Goal: Task Accomplishment & Management: Complete application form

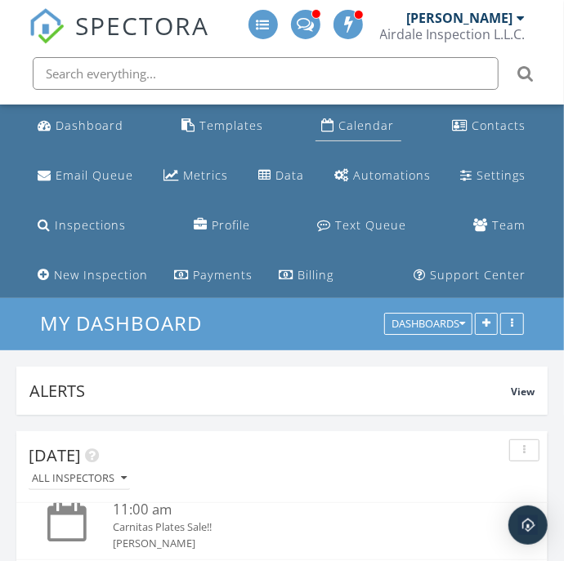
click at [357, 119] on div "Calendar" at bounding box center [367, 126] width 56 height 16
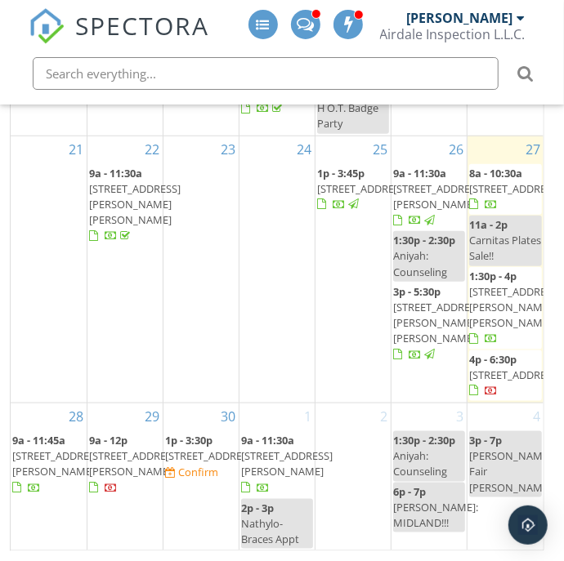
scroll to position [582, 0]
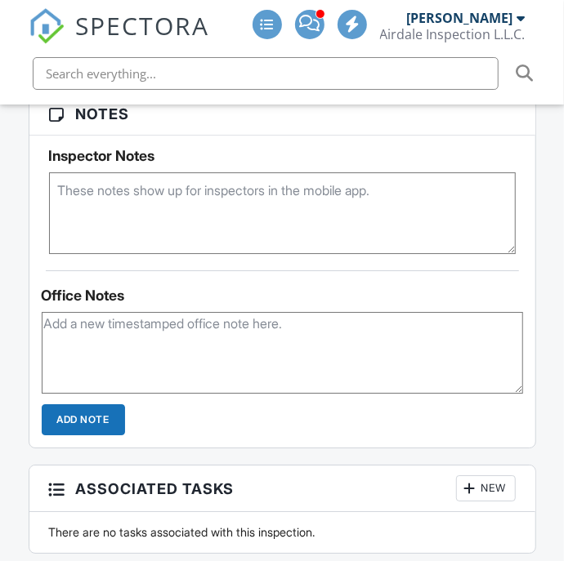
scroll to position [1588, 0]
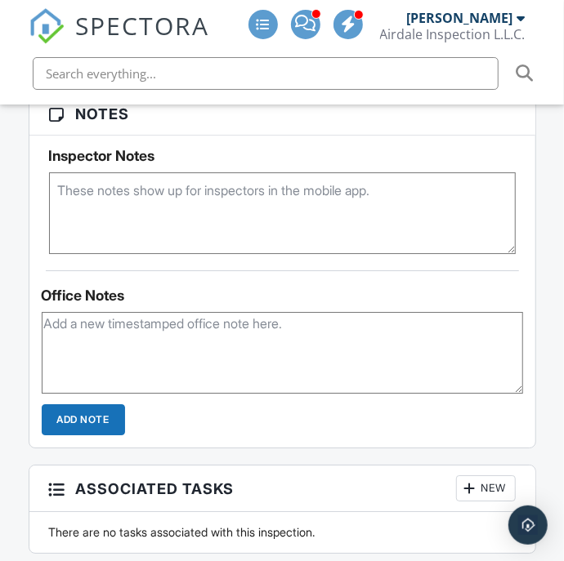
click at [127, 220] on textarea at bounding box center [282, 213] width 467 height 82
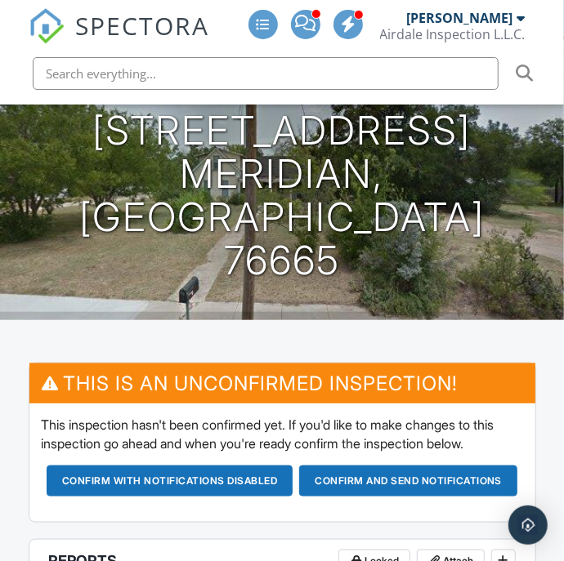
scroll to position [345, 0]
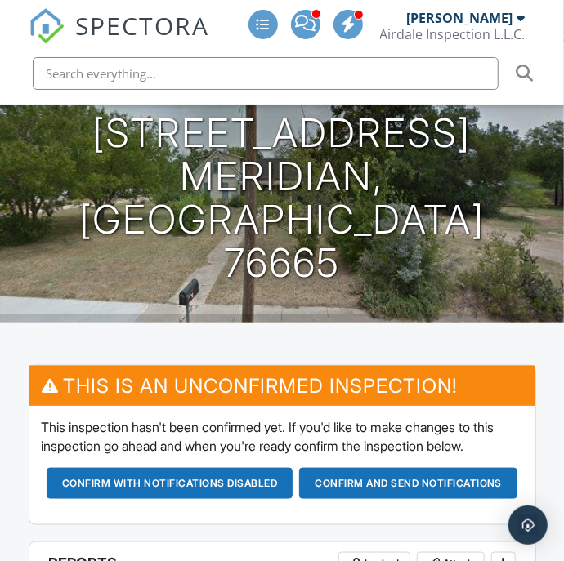
type textarea "2023"
click at [337, 499] on button "Confirm and send notifications" at bounding box center [408, 483] width 218 height 31
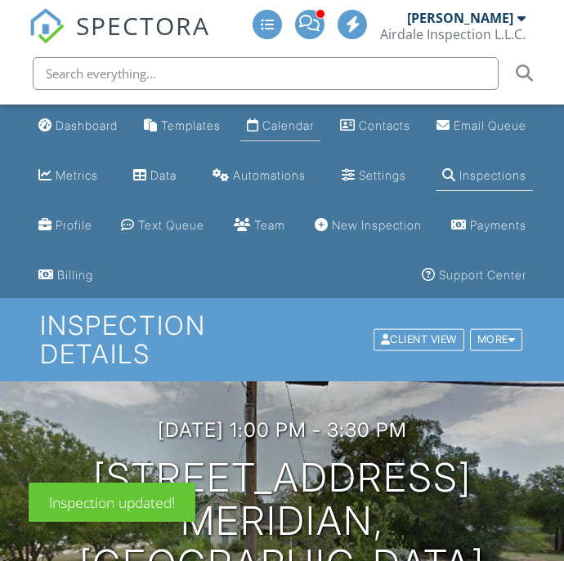
click at [314, 124] on div "Calendar" at bounding box center [287, 126] width 51 height 14
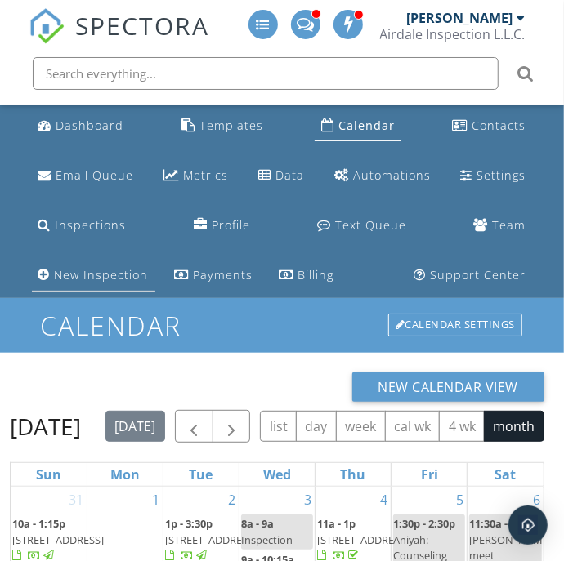
click at [112, 281] on div "New Inspection" at bounding box center [102, 275] width 94 height 16
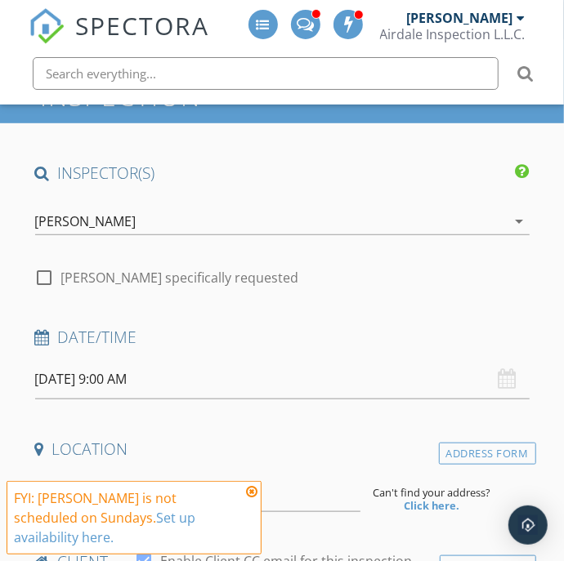
scroll to position [260, 0]
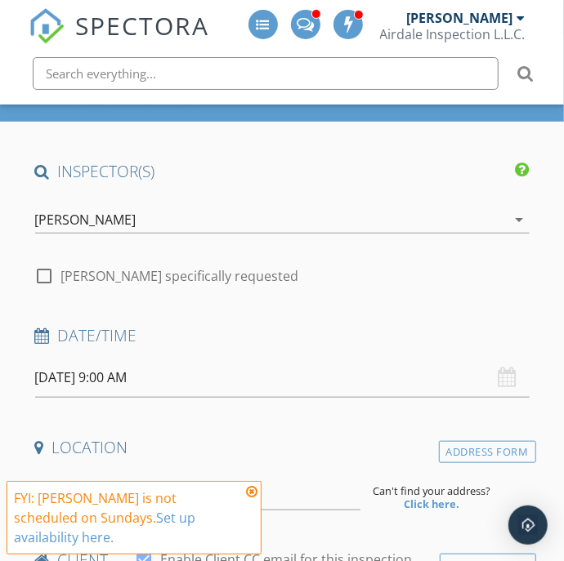
click at [105, 380] on input "[DATE] 9:00 AM" at bounding box center [282, 378] width 494 height 40
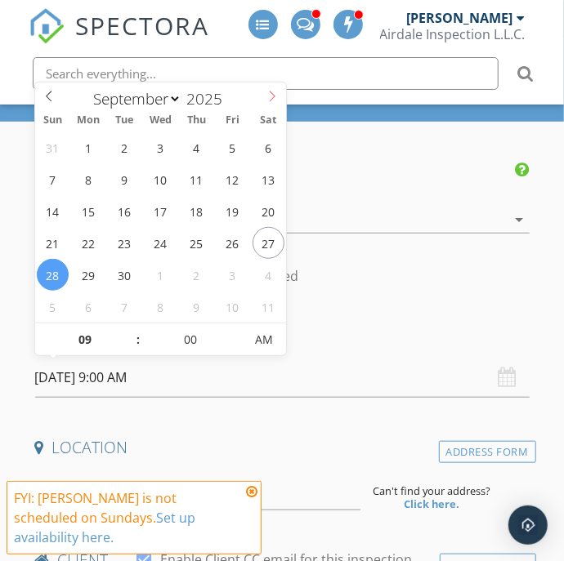
click at [271, 93] on icon at bounding box center [271, 96] width 11 height 11
select select "9"
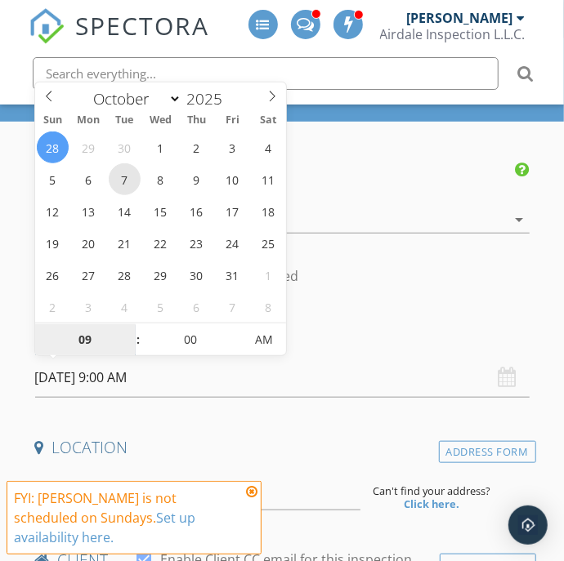
type input "[DATE] 9:00 AM"
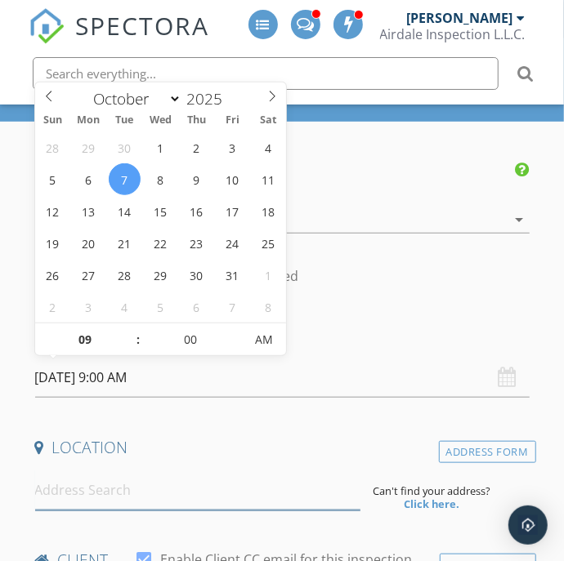
click at [92, 493] on input at bounding box center [197, 491] width 325 height 40
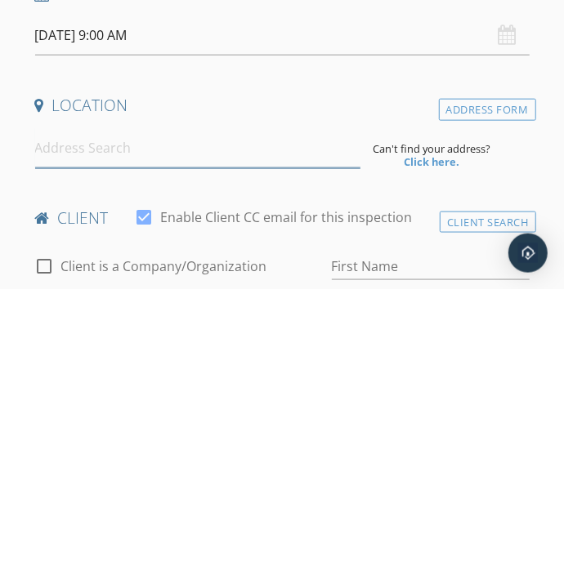
scroll to position [331, 0]
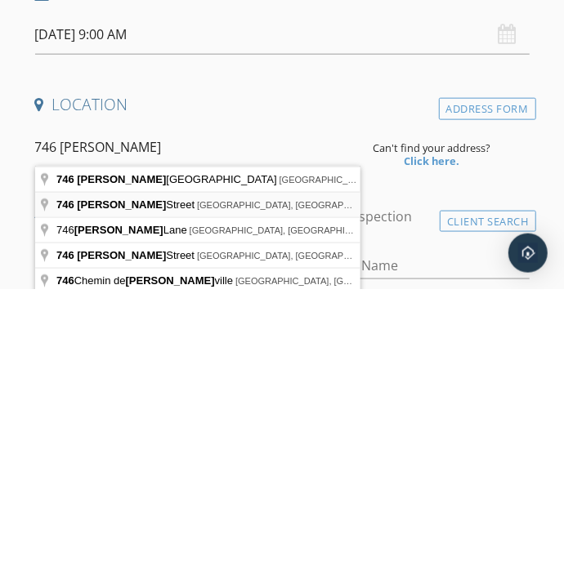
type input "[STREET_ADDRESS][PERSON_NAME]"
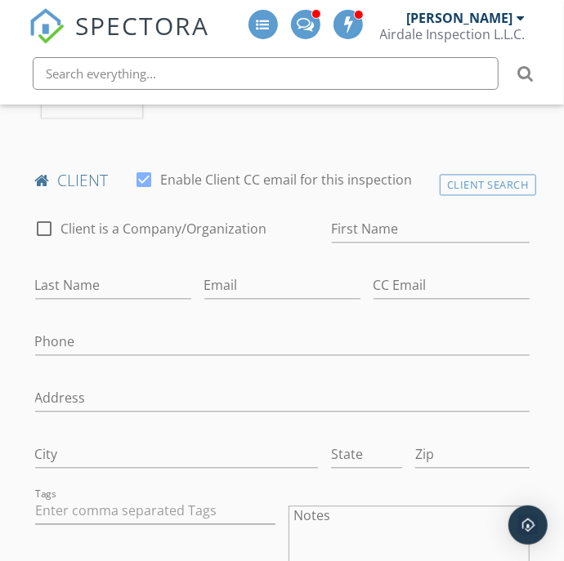
scroll to position [987, 0]
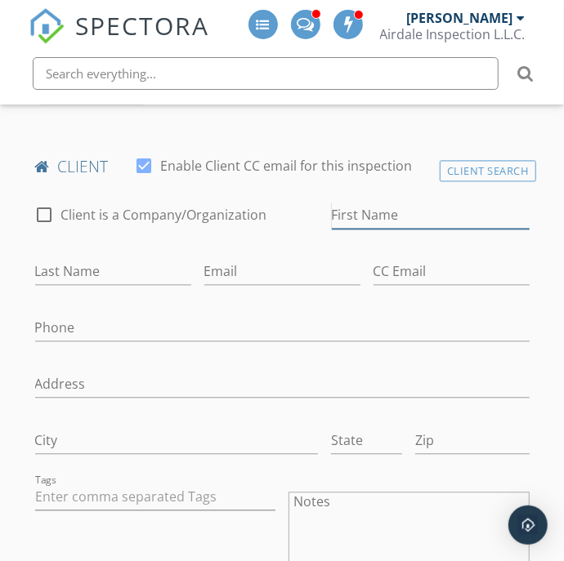
click at [391, 214] on input "First Name" at bounding box center [431, 216] width 198 height 27
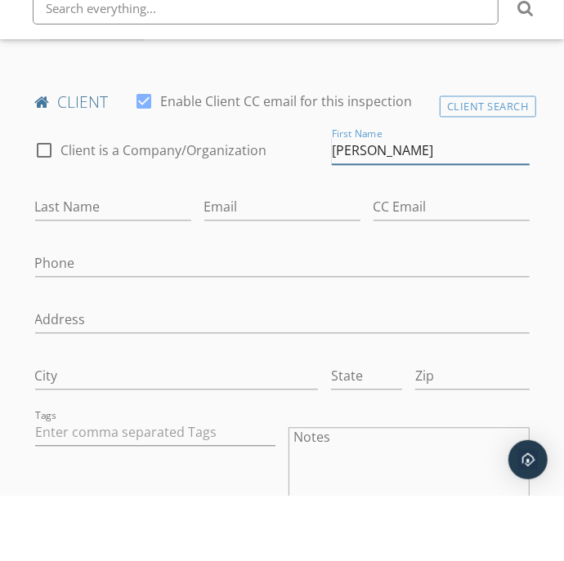
type input "Jonna"
click at [92, 273] on input "Last Name" at bounding box center [113, 272] width 156 height 27
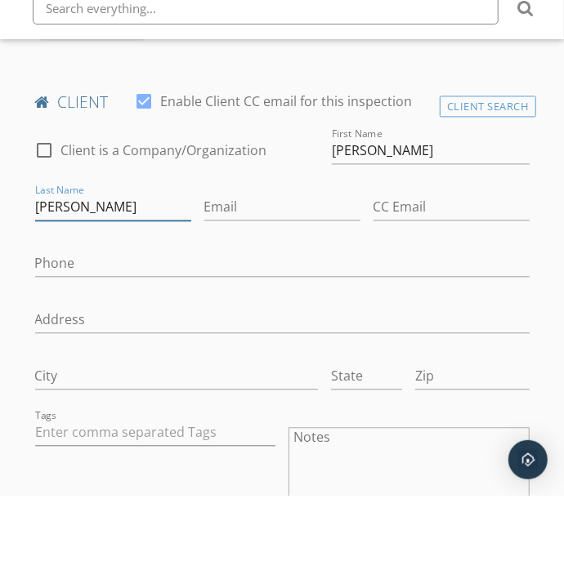
type input "Meischen"
click at [228, 275] on input "Email" at bounding box center [282, 272] width 156 height 27
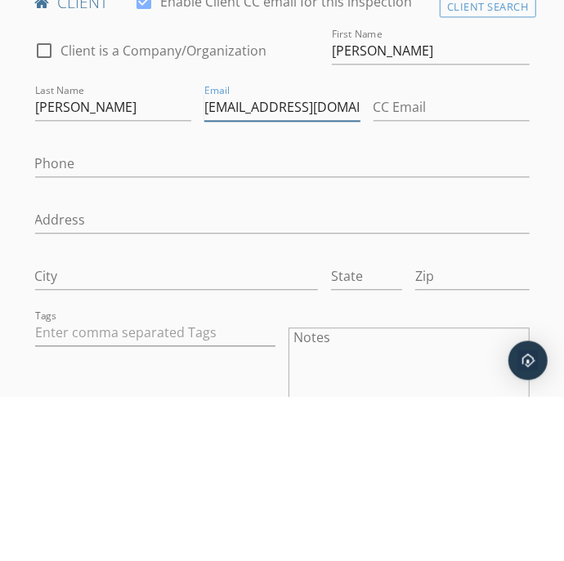
type input "jmmeischen@gmail.com"
click at [124, 329] on input "Phone" at bounding box center [282, 328] width 494 height 27
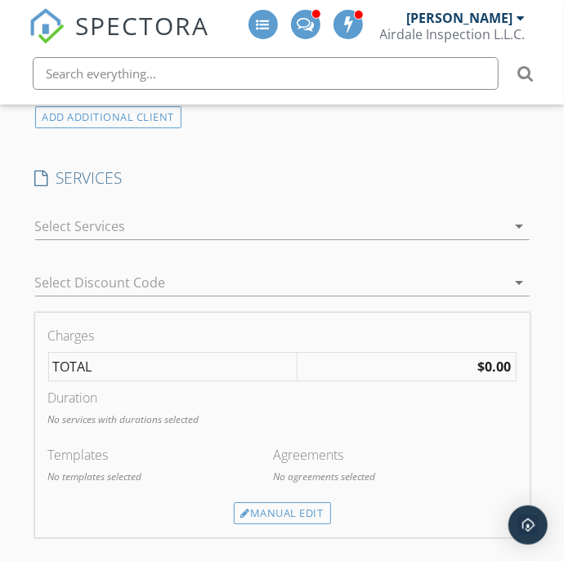
scroll to position [1620, 0]
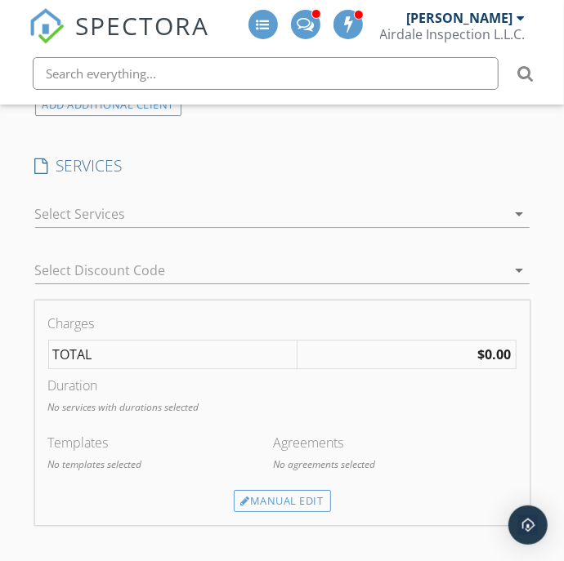
type input "254-383-2893"
click at [522, 204] on icon "arrow_drop_down" at bounding box center [520, 214] width 20 height 20
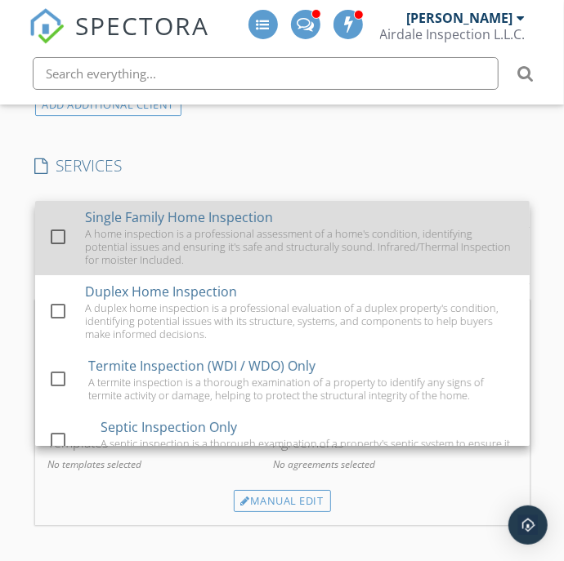
click at [62, 238] on div at bounding box center [58, 237] width 28 height 28
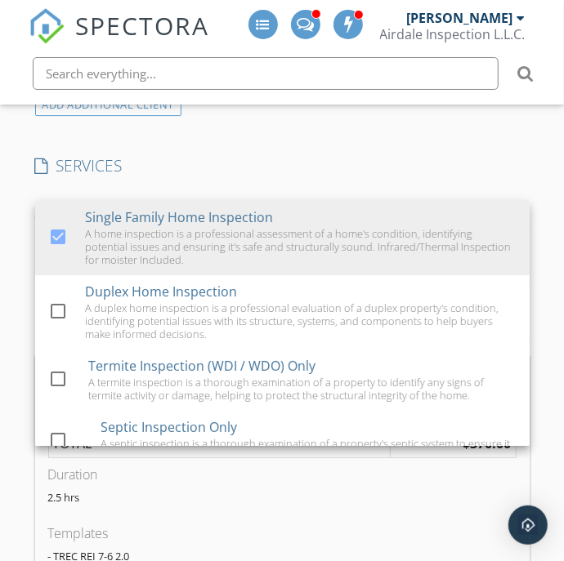
click at [518, 149] on div "INSPECTOR(S) check_box Ruben Salazar PRIMARY Ruben Salazar arrow_drop_down chec…" at bounding box center [283, 483] width 508 height 3365
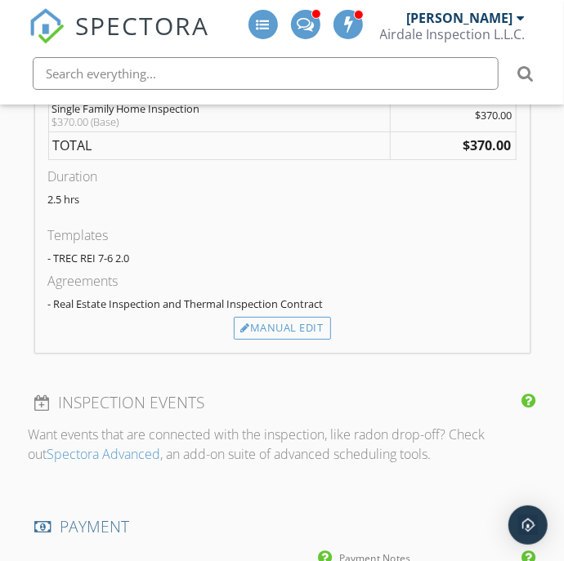
scroll to position [1926, 0]
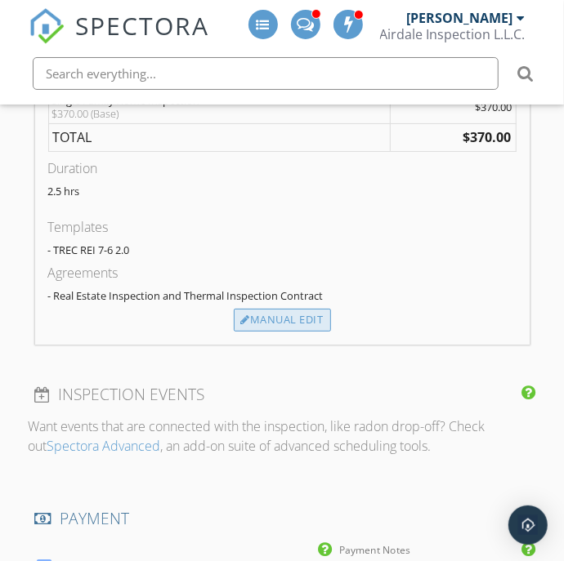
click at [308, 312] on div "Manual Edit" at bounding box center [282, 320] width 97 height 23
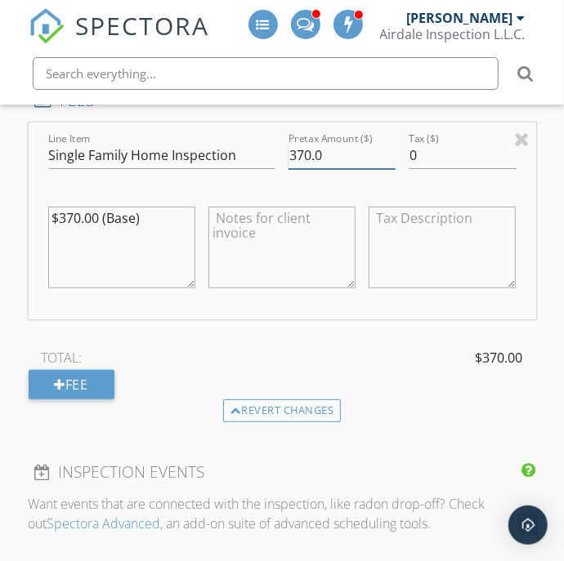
click at [313, 145] on input "370.0" at bounding box center [341, 155] width 107 height 27
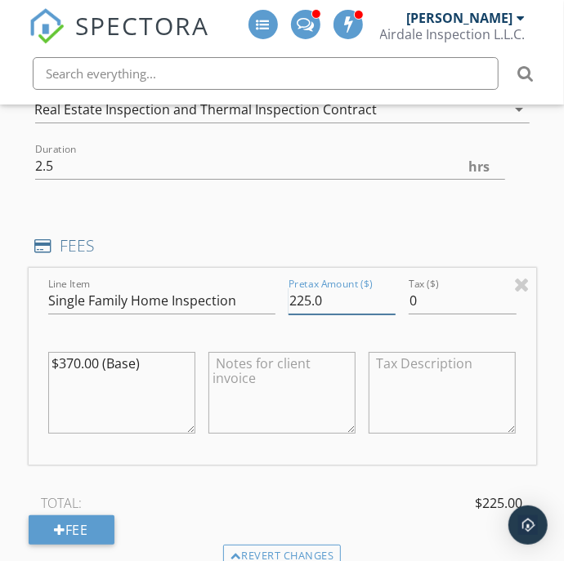
scroll to position [1808, 0]
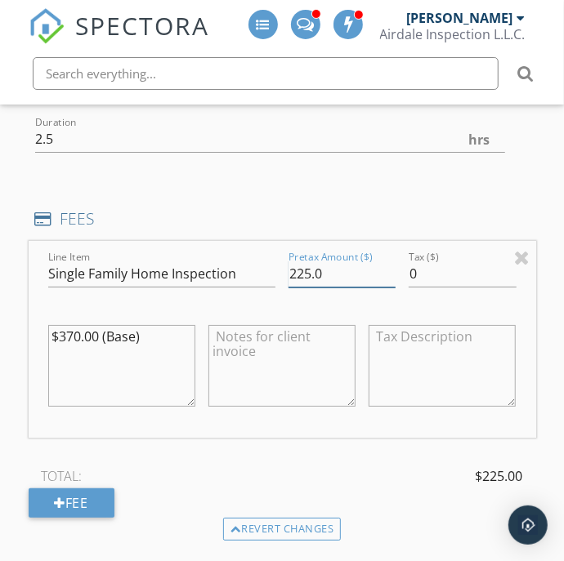
type input "225.0"
click at [78, 327] on textarea "$370.00 (Base)" at bounding box center [121, 366] width 147 height 82
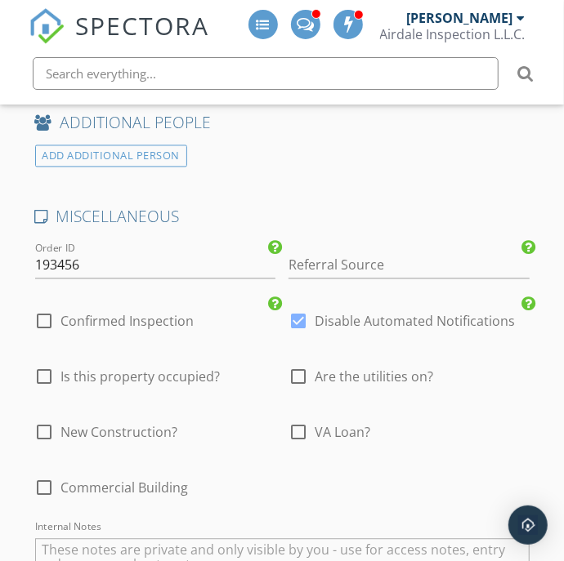
scroll to position [2963, 0]
type textarea "$300.00 (Base)"
click at [453, 262] on input "Referral Source" at bounding box center [408, 265] width 241 height 27
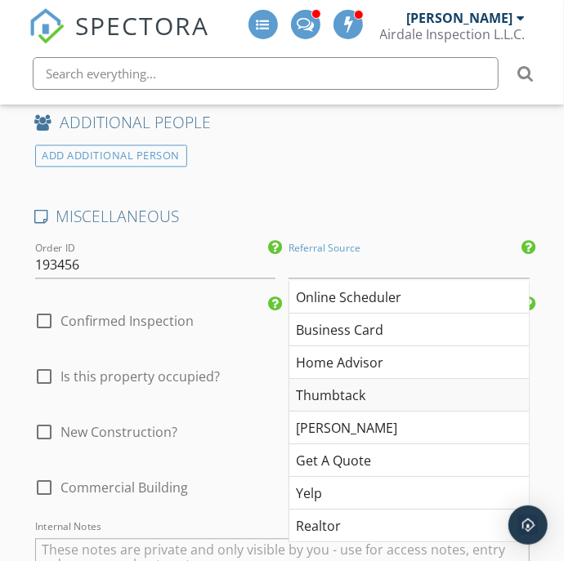
click at [420, 394] on div "Thumbtack" at bounding box center [408, 395] width 239 height 33
type input "Thumbtack"
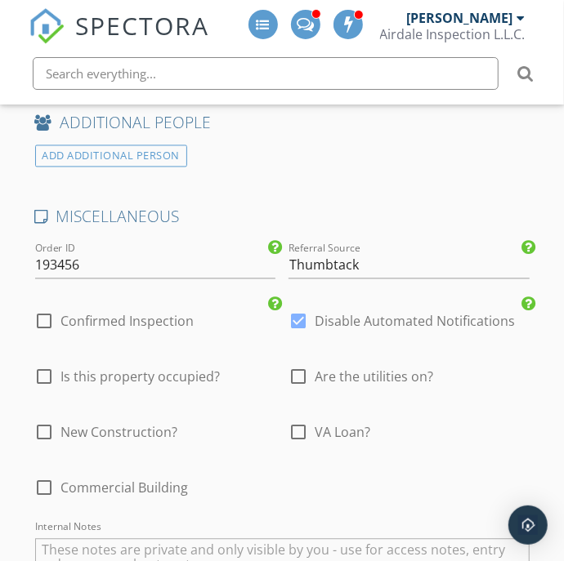
click at [132, 320] on label "Confirmed Inspection" at bounding box center [127, 321] width 133 height 16
checkbox input "true"
click at [370, 316] on label "Disable Automated Notifications" at bounding box center [415, 321] width 200 height 16
checkbox input "false"
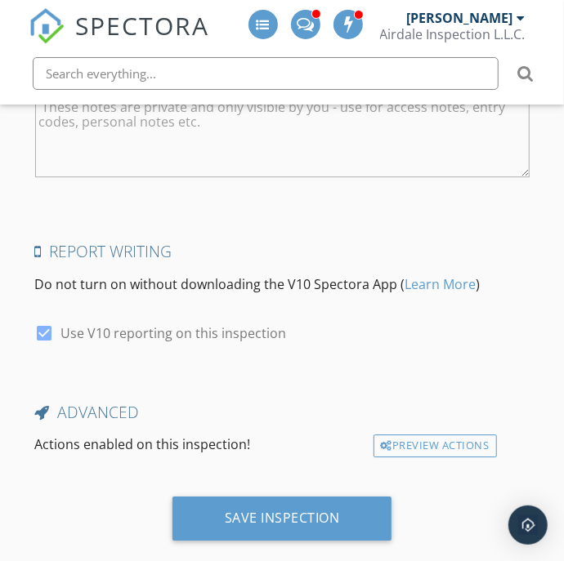
scroll to position [3429, 0]
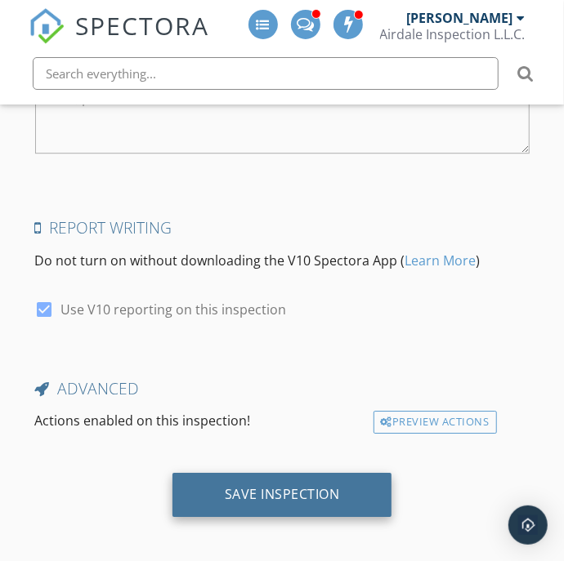
click at [320, 490] on div "Save Inspection" at bounding box center [282, 494] width 115 height 16
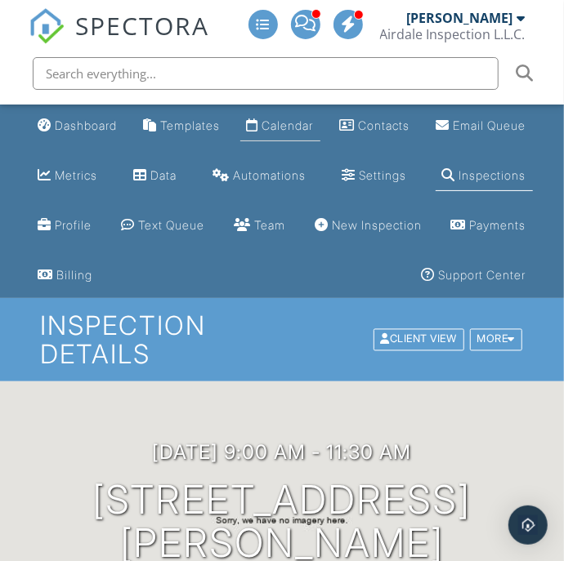
click at [314, 123] on div "Calendar" at bounding box center [287, 126] width 51 height 14
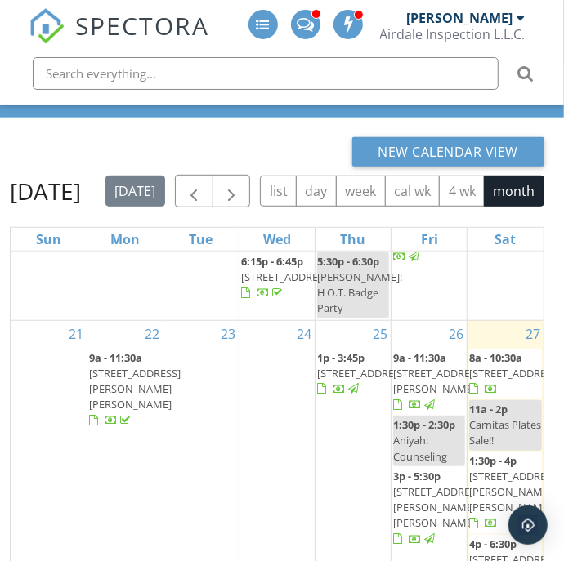
scroll to position [509, 0]
